Goal: Use online tool/utility: Use online tool/utility

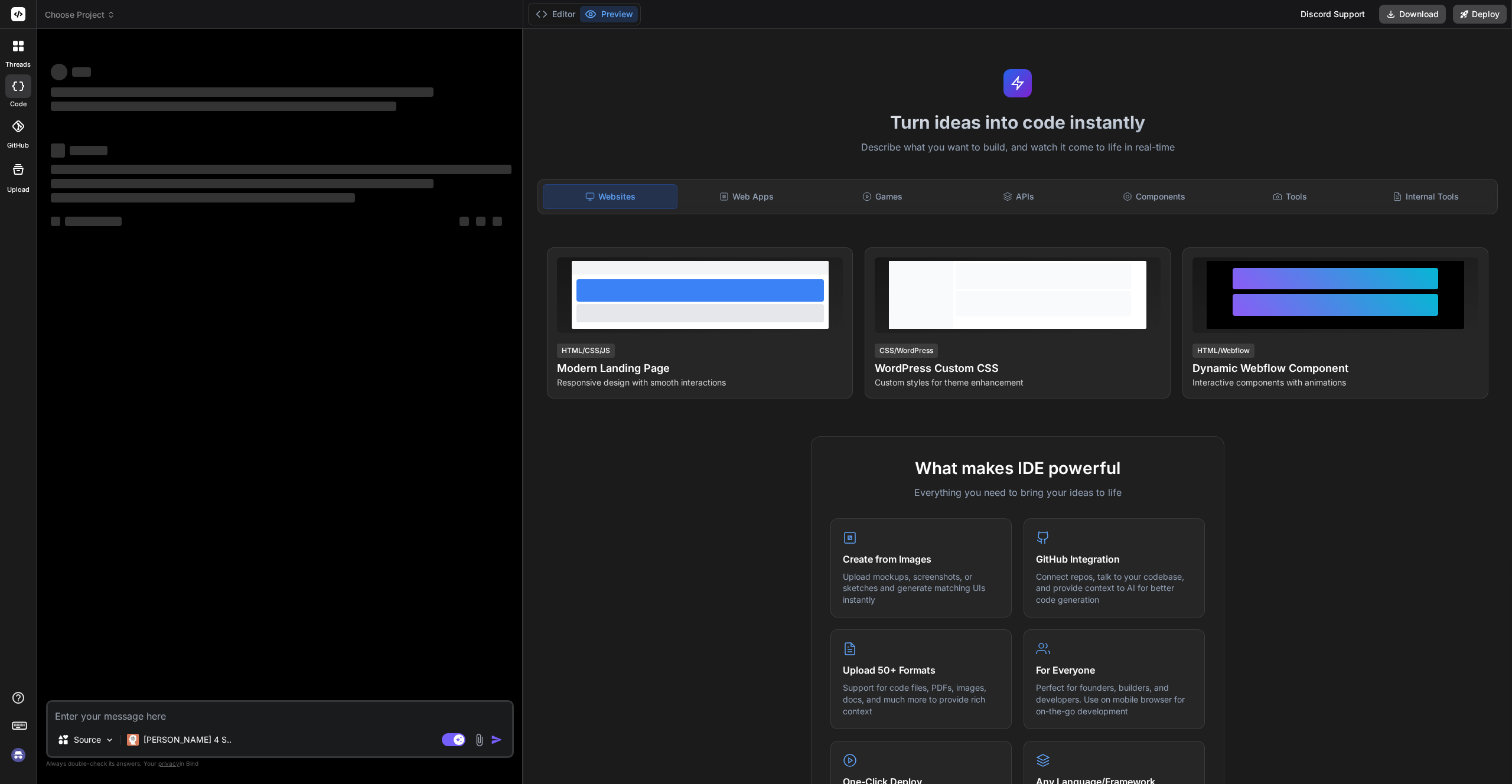
type textarea "x"
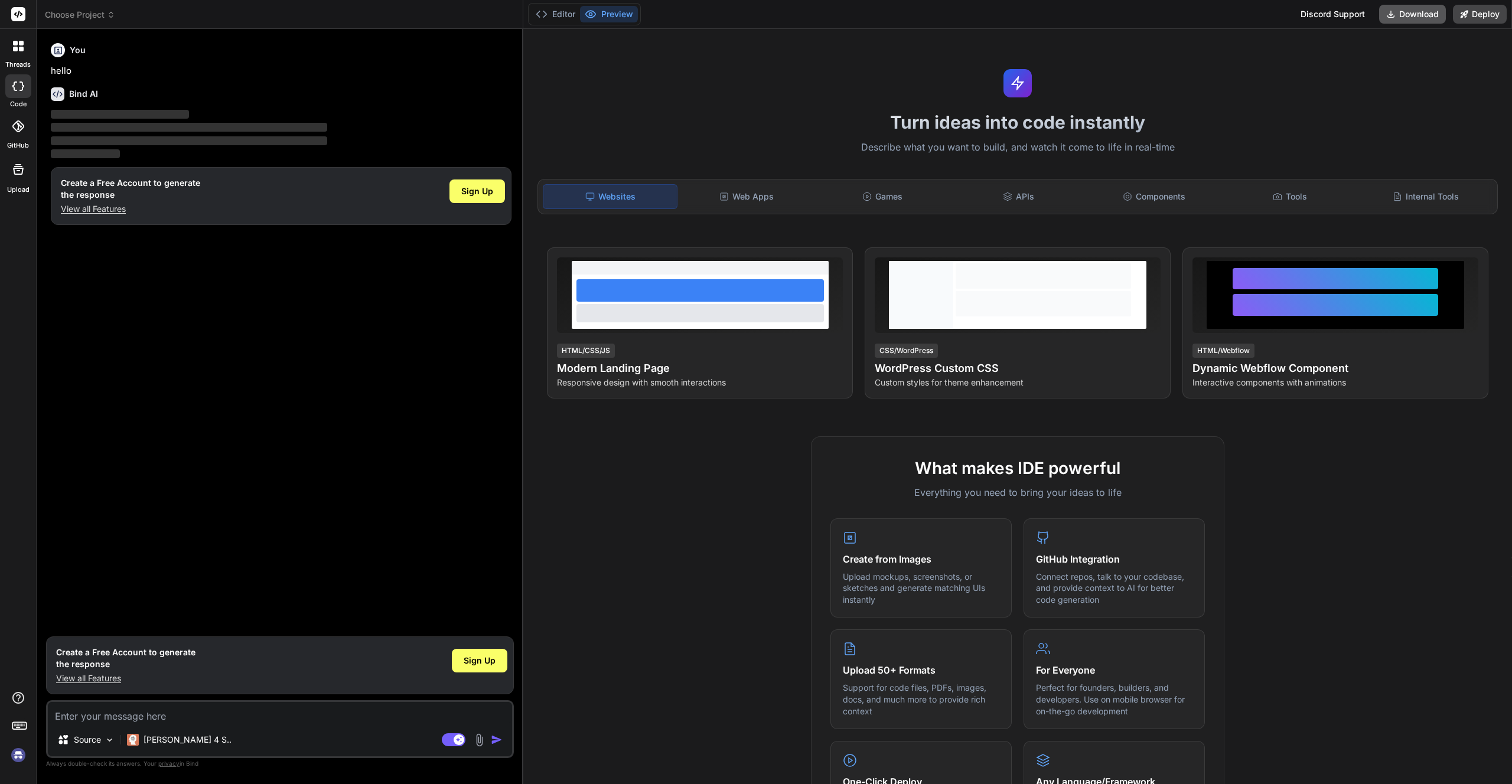
click at [1407, 16] on button "Download" at bounding box center [1413, 13] width 67 height 19
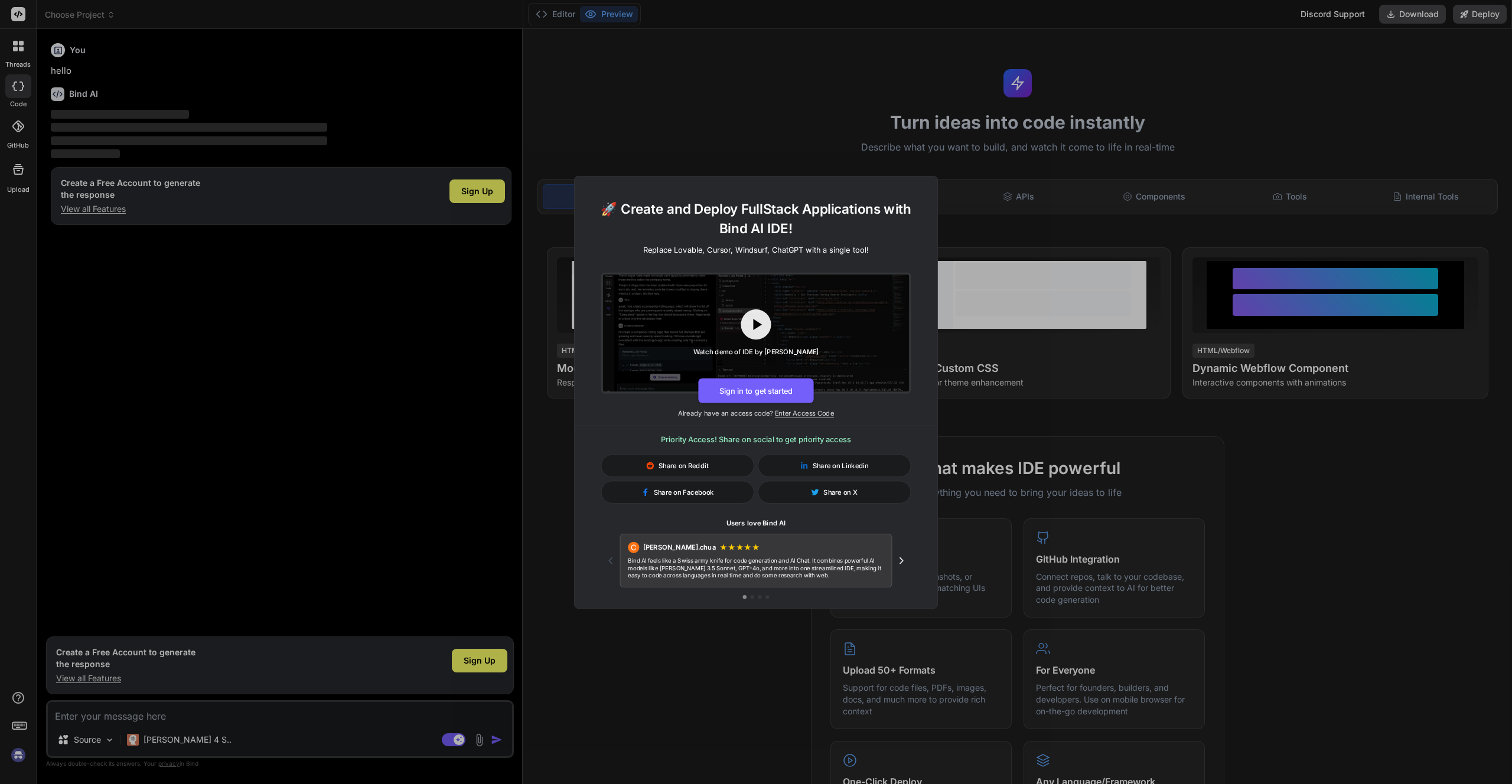
click at [1180, 105] on div "🚀 Create and Deploy FullStack Applications with Bind AI IDE! Replace Lovable, C…" at bounding box center [756, 392] width 1512 height 784
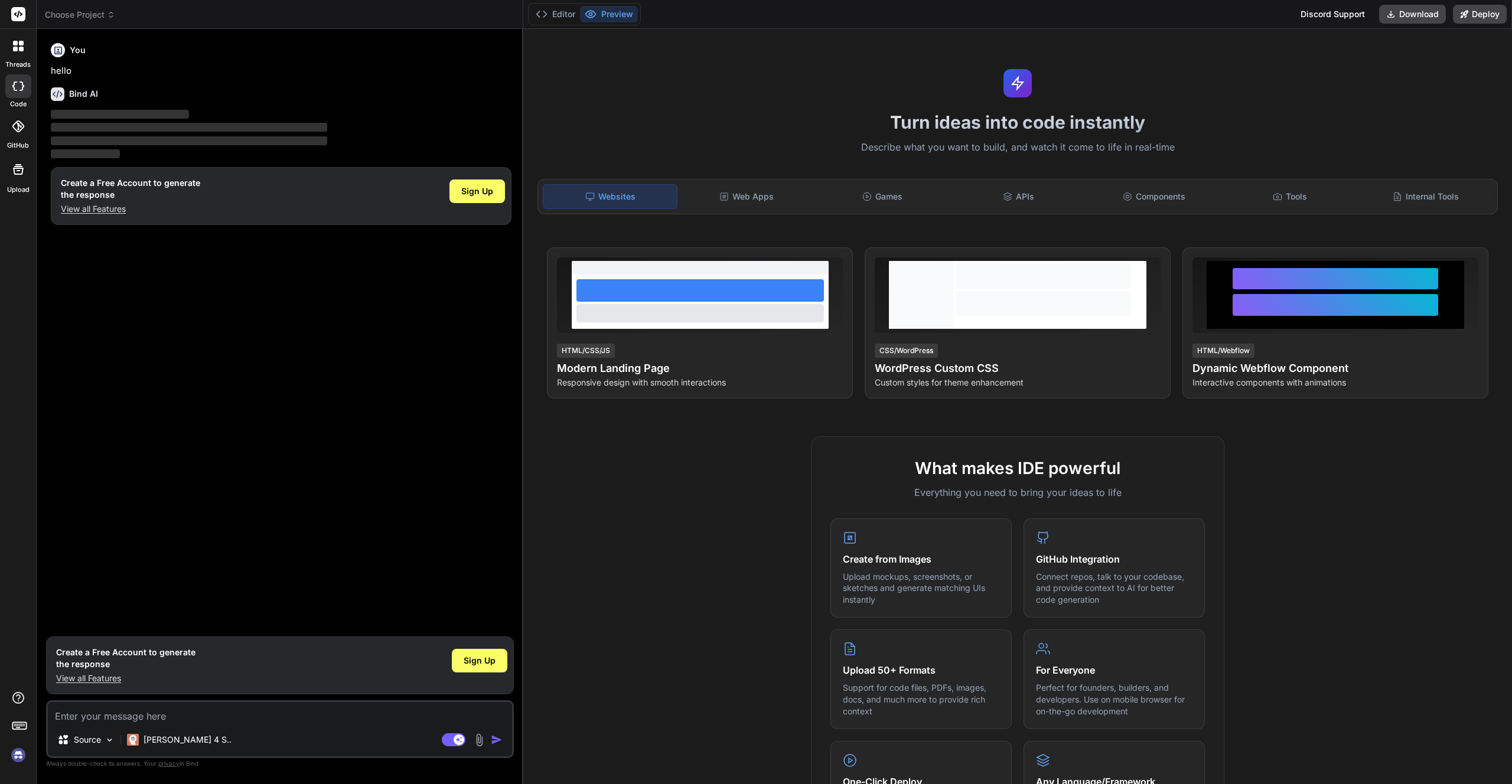
click at [18, 55] on div at bounding box center [19, 47] width 25 height 25
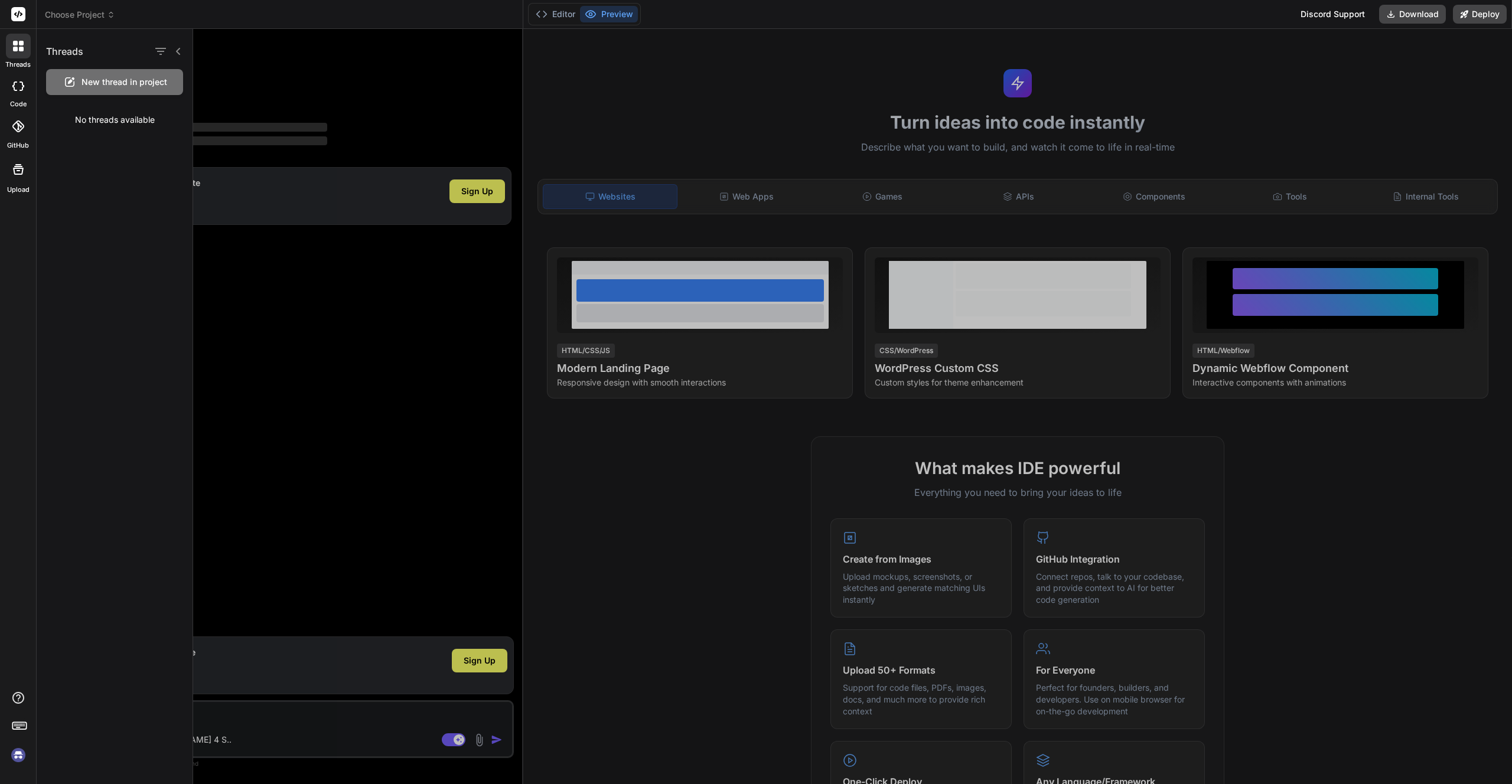
click at [11, 141] on label "GitHub" at bounding box center [18, 145] width 21 height 10
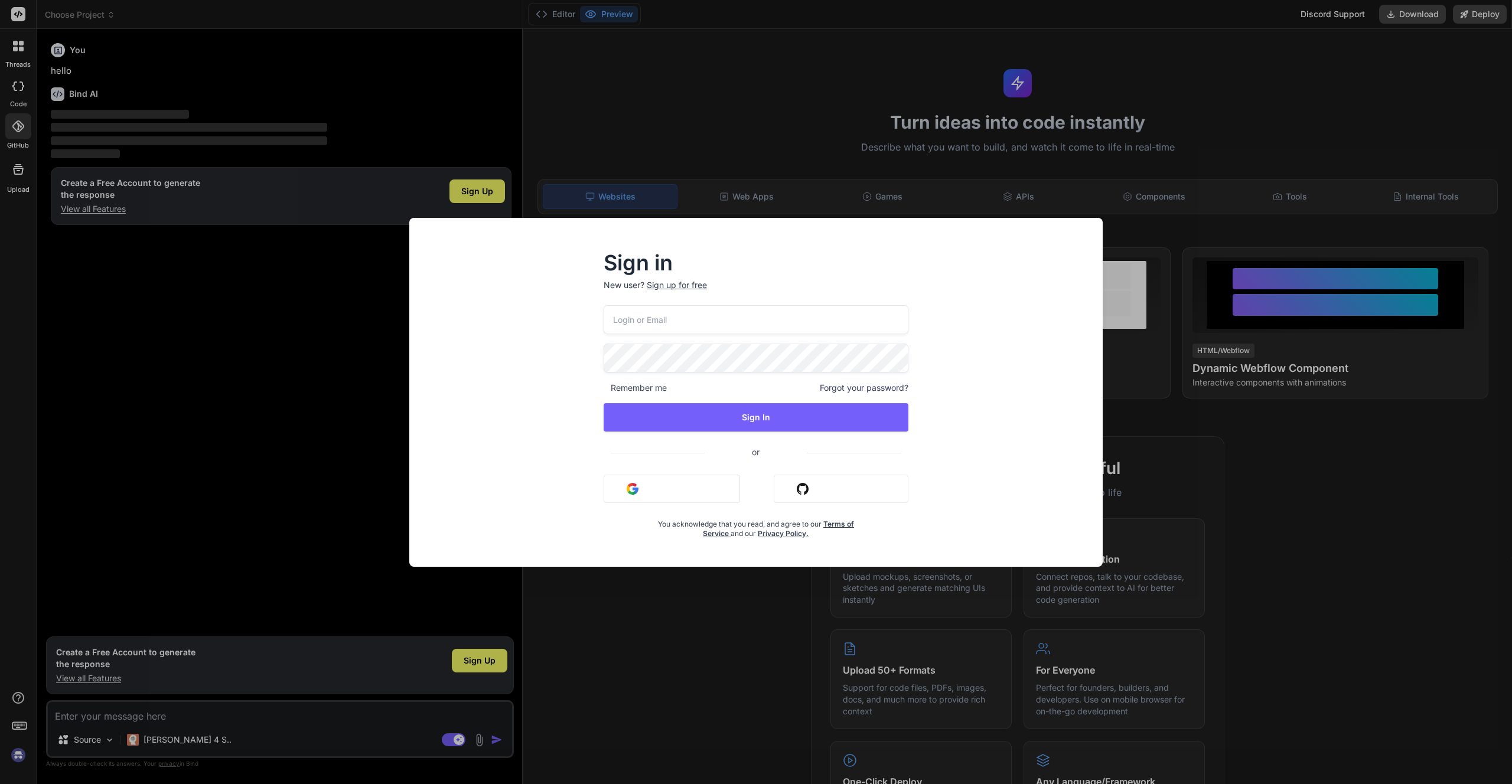
click at [221, 110] on div "Sign in New user? Sign up for free Remember me Forgot your password? Sign In or…" at bounding box center [756, 392] width 1512 height 784
